Goal: Find specific page/section: Find specific page/section

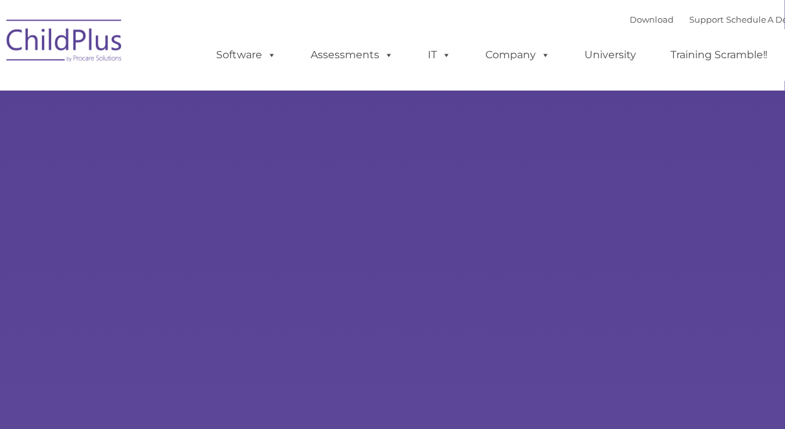
select select "MEDIUM"
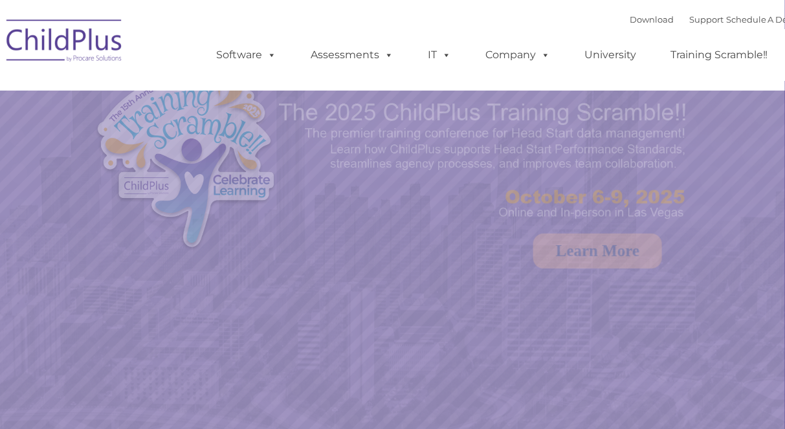
select select "MEDIUM"
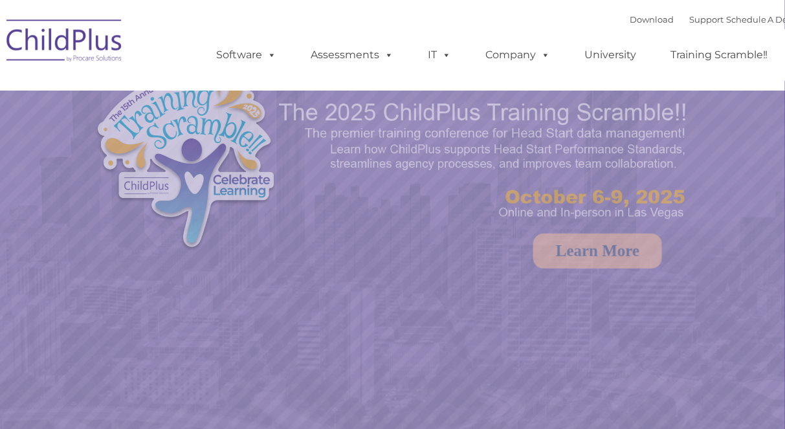
select select "MEDIUM"
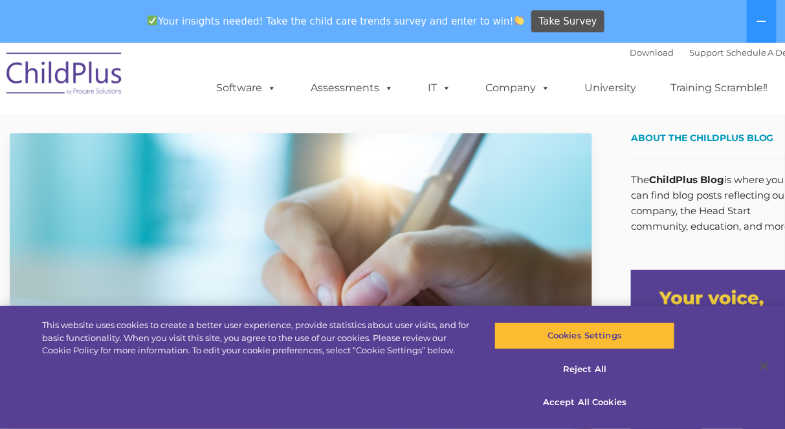
click at [82, 82] on img at bounding box center [64, 75] width 129 height 65
